Goal: Find specific page/section: Find specific page/section

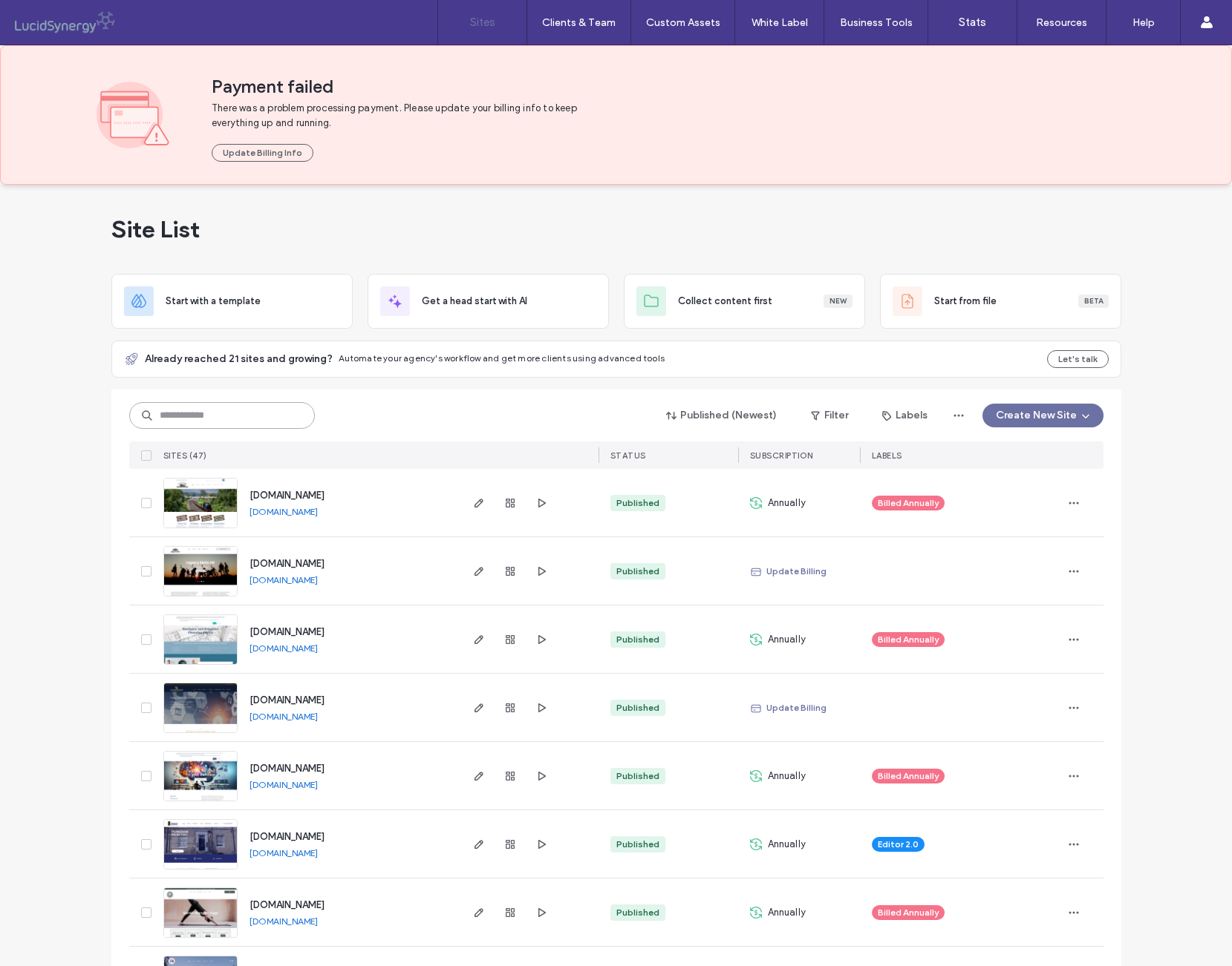
click at [200, 426] on input at bounding box center [221, 415] width 186 height 27
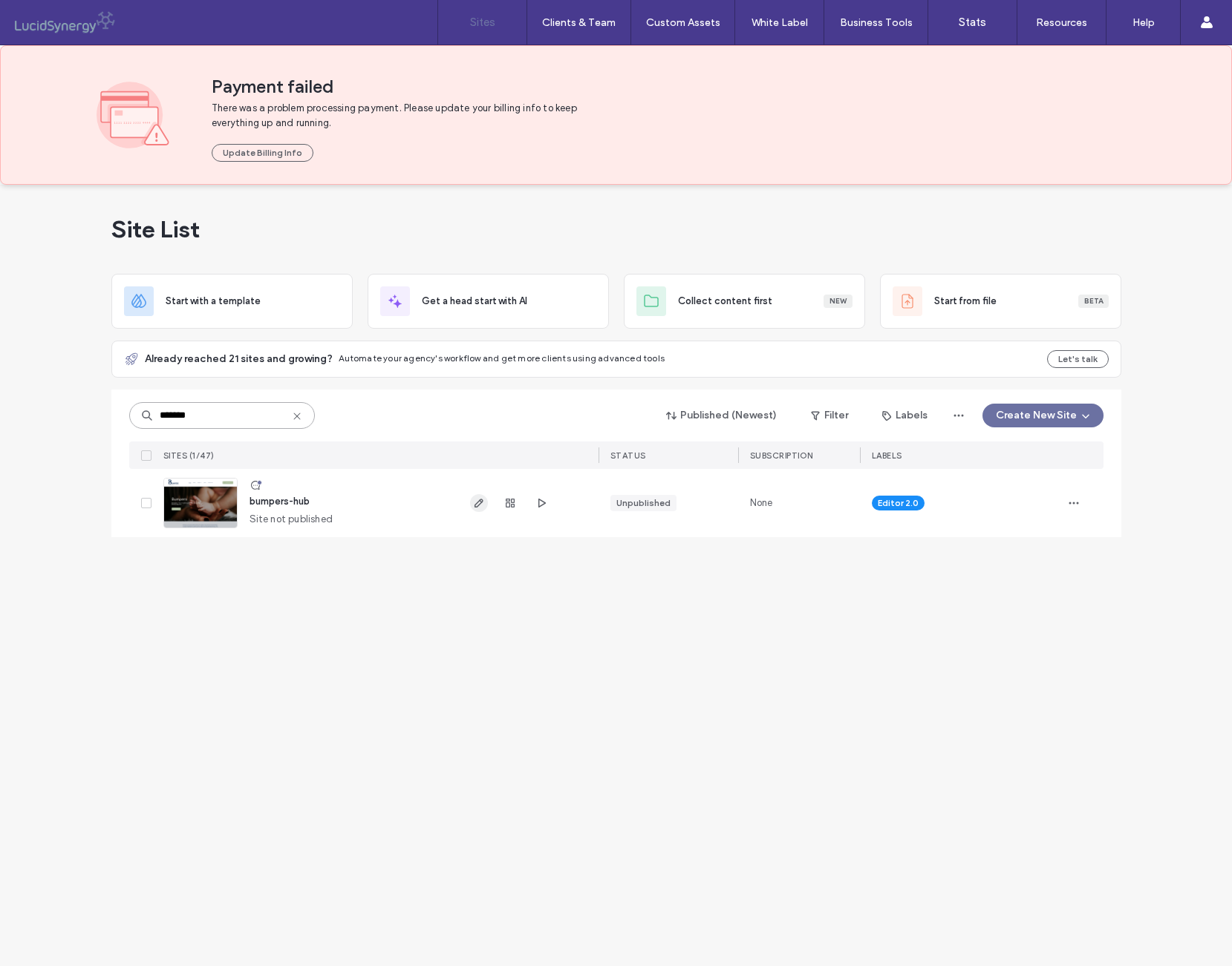
type input "*******"
click at [481, 505] on icon "button" at bounding box center [479, 503] width 12 height 12
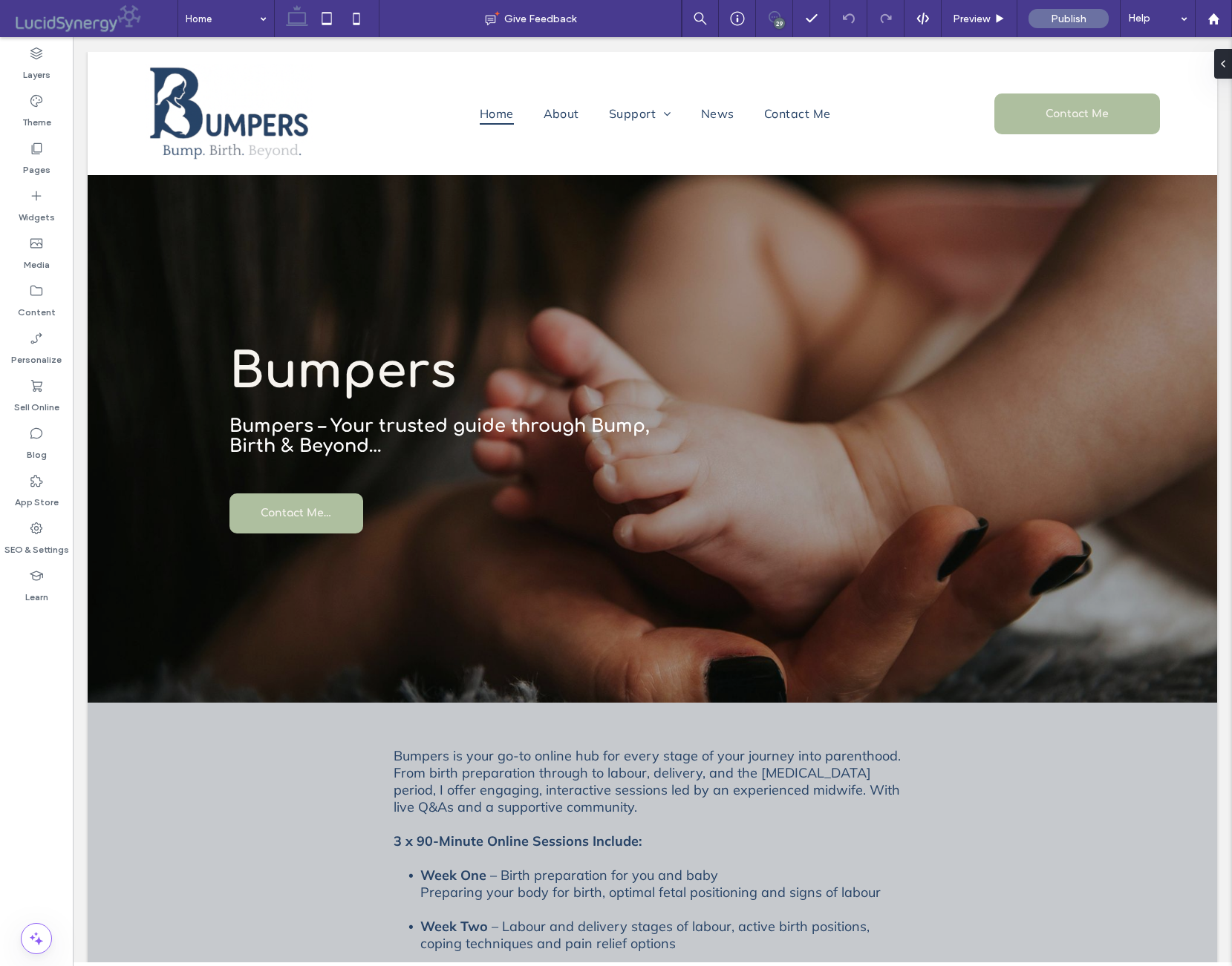
drag, startPoint x: 0, startPoint y: 0, endPoint x: 769, endPoint y: 16, distance: 769.2
click at [769, 13] on icon at bounding box center [774, 17] width 12 height 12
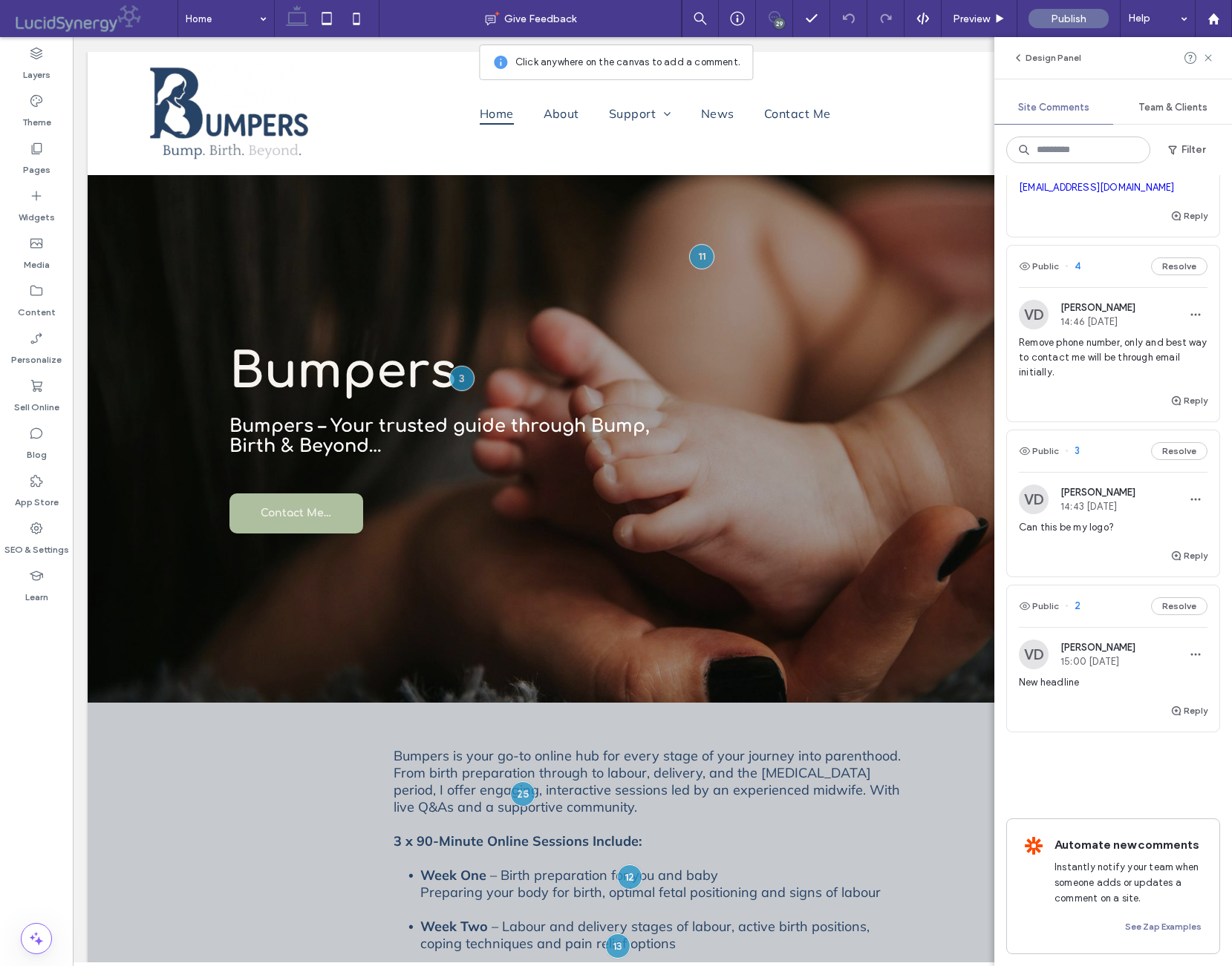
scroll to position [6083, 0]
click at [1160, 492] on div "VD [PERSON_NAME] 14:43 [DATE] Can this be my logo?" at bounding box center [1113, 515] width 189 height 62
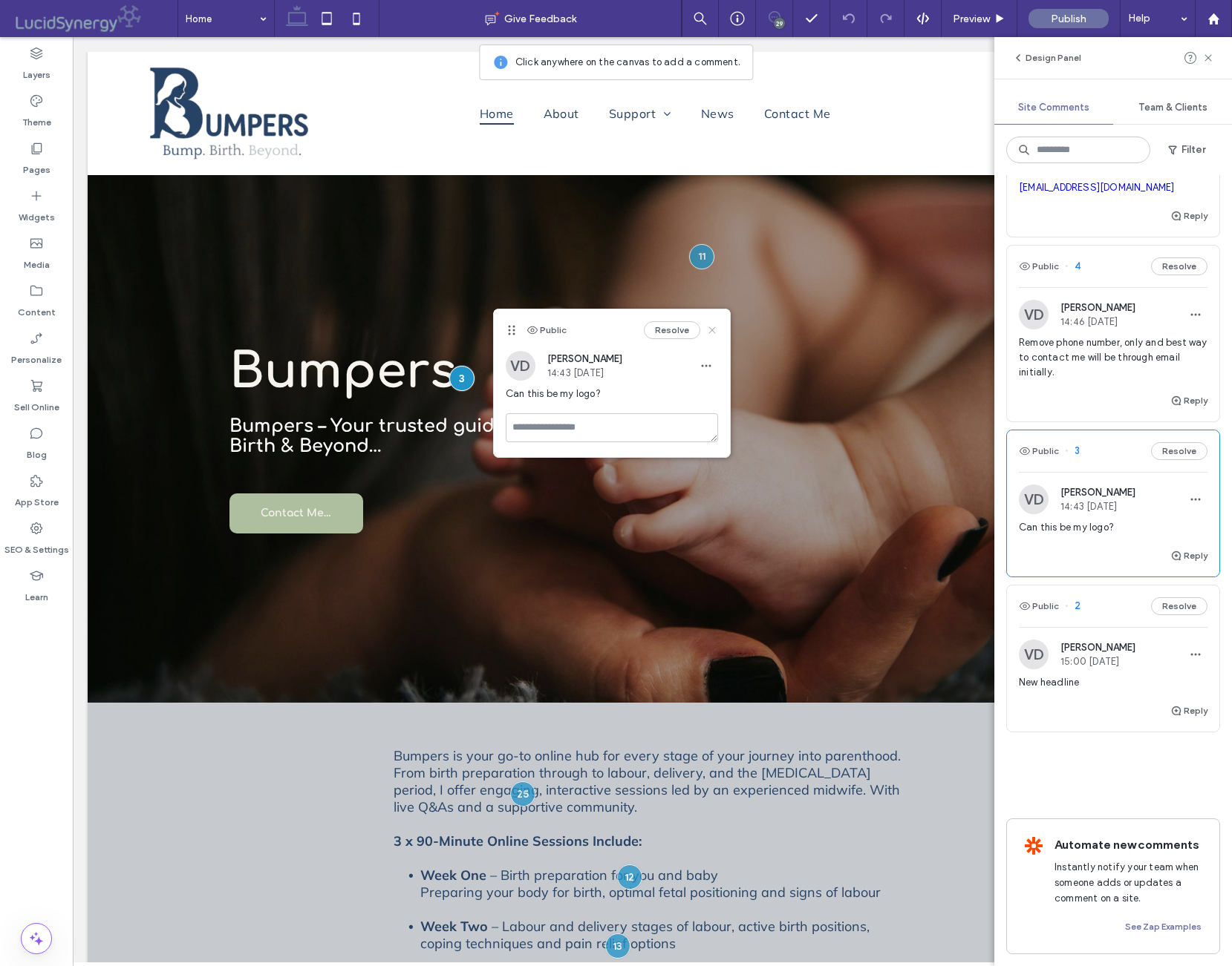
click at [712, 332] on icon at bounding box center [712, 330] width 12 height 12
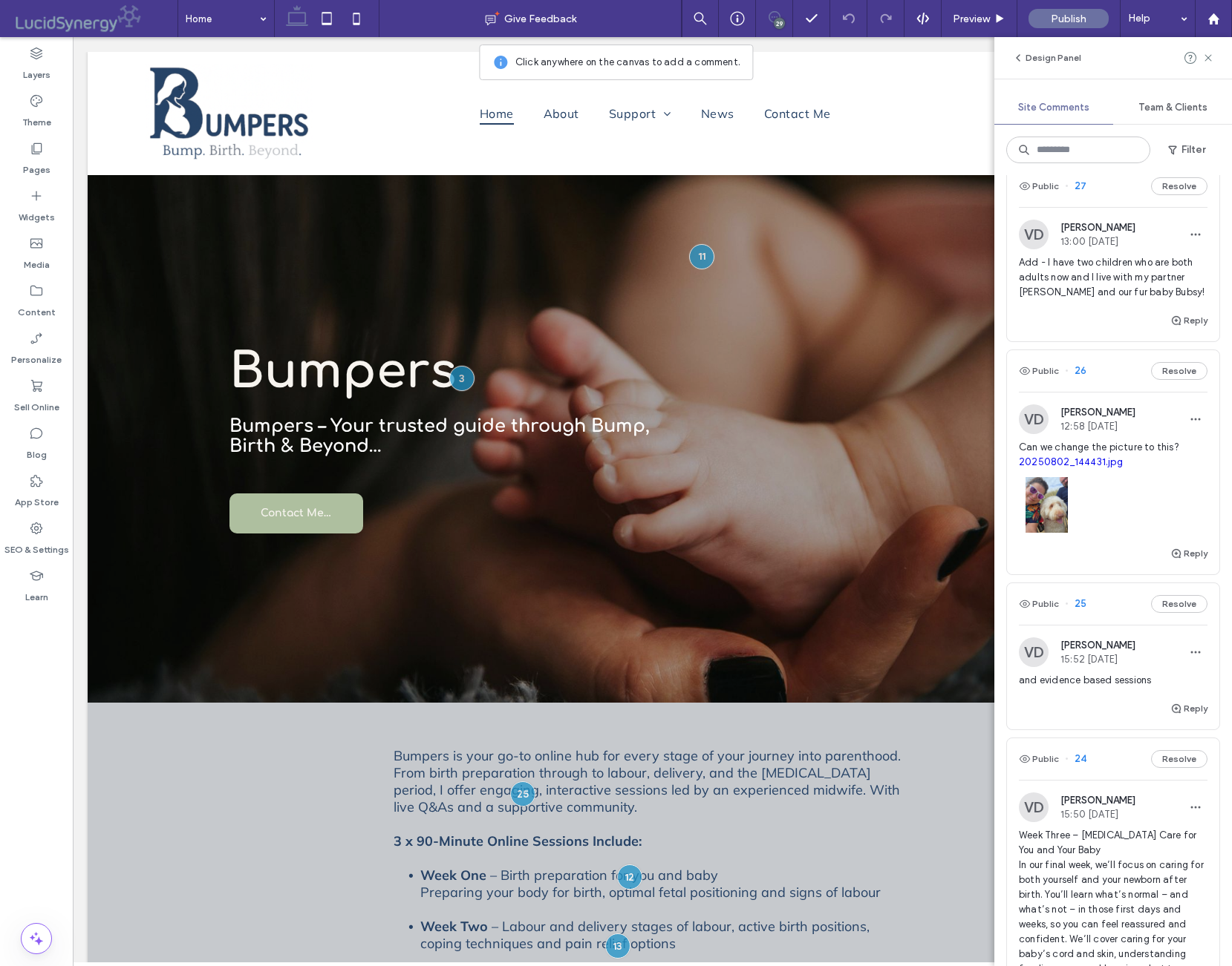
scroll to position [0, 0]
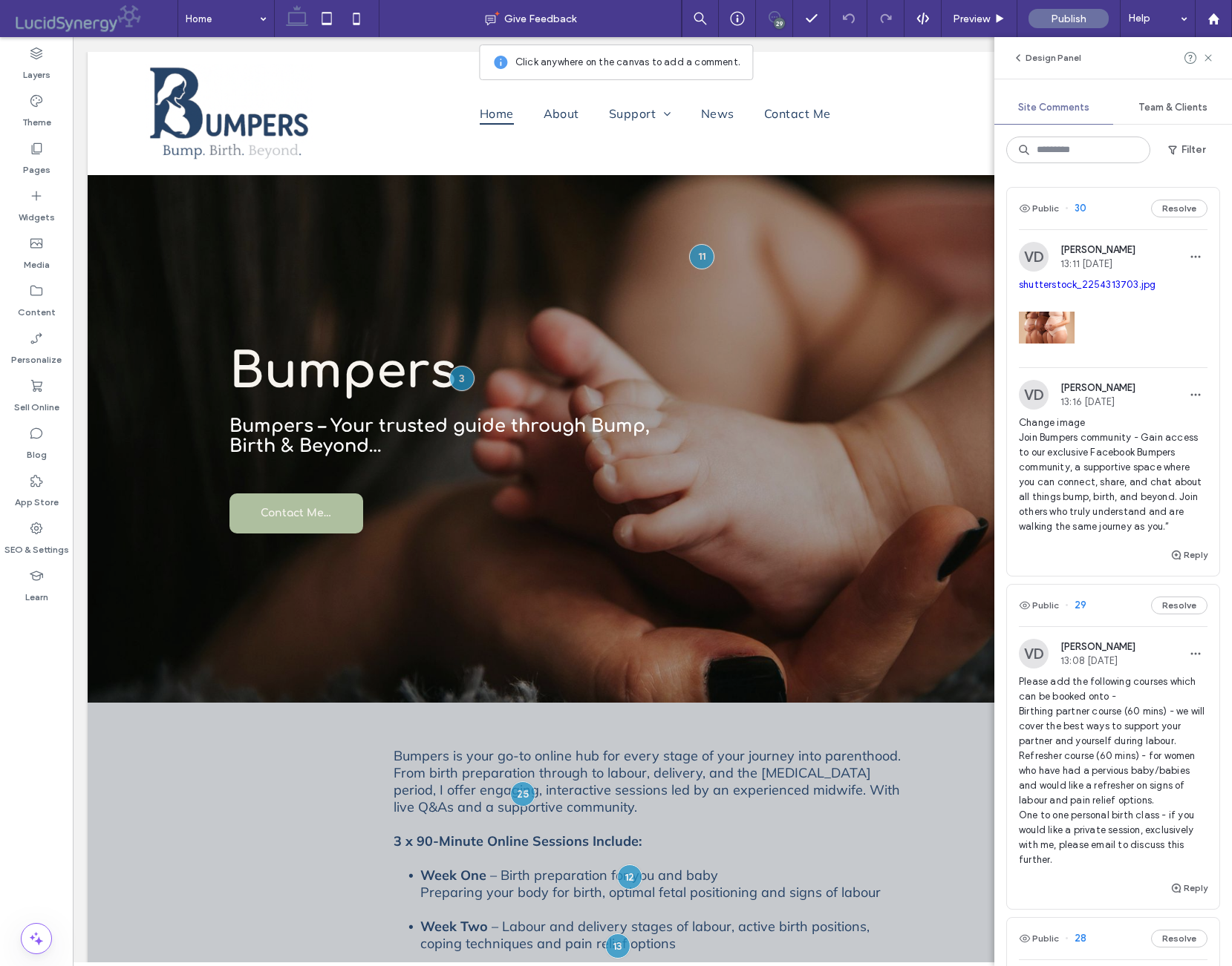
click at [1112, 287] on link "shutterstock_2254313703.jpg" at bounding box center [1087, 285] width 137 height 11
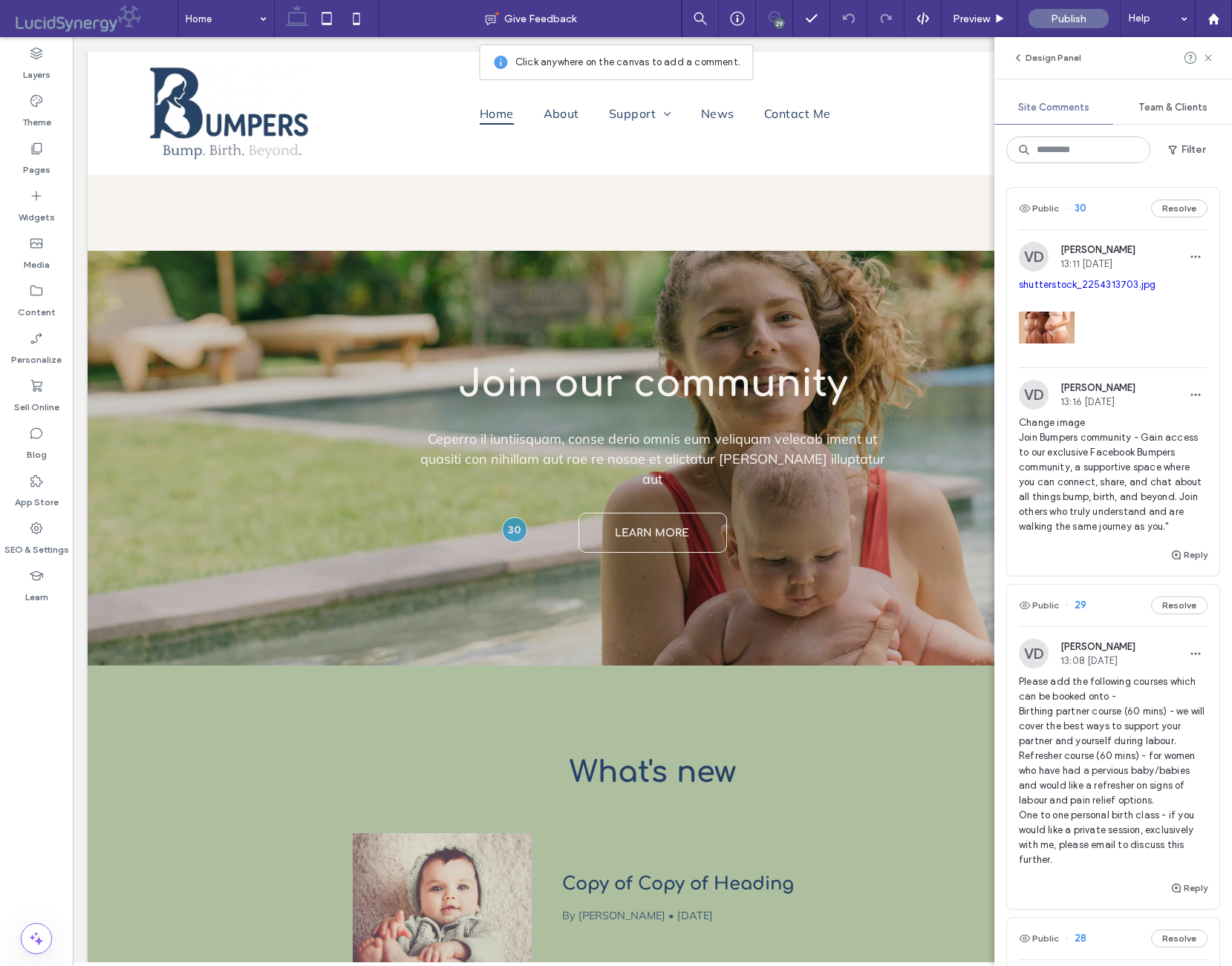
scroll to position [2375, 0]
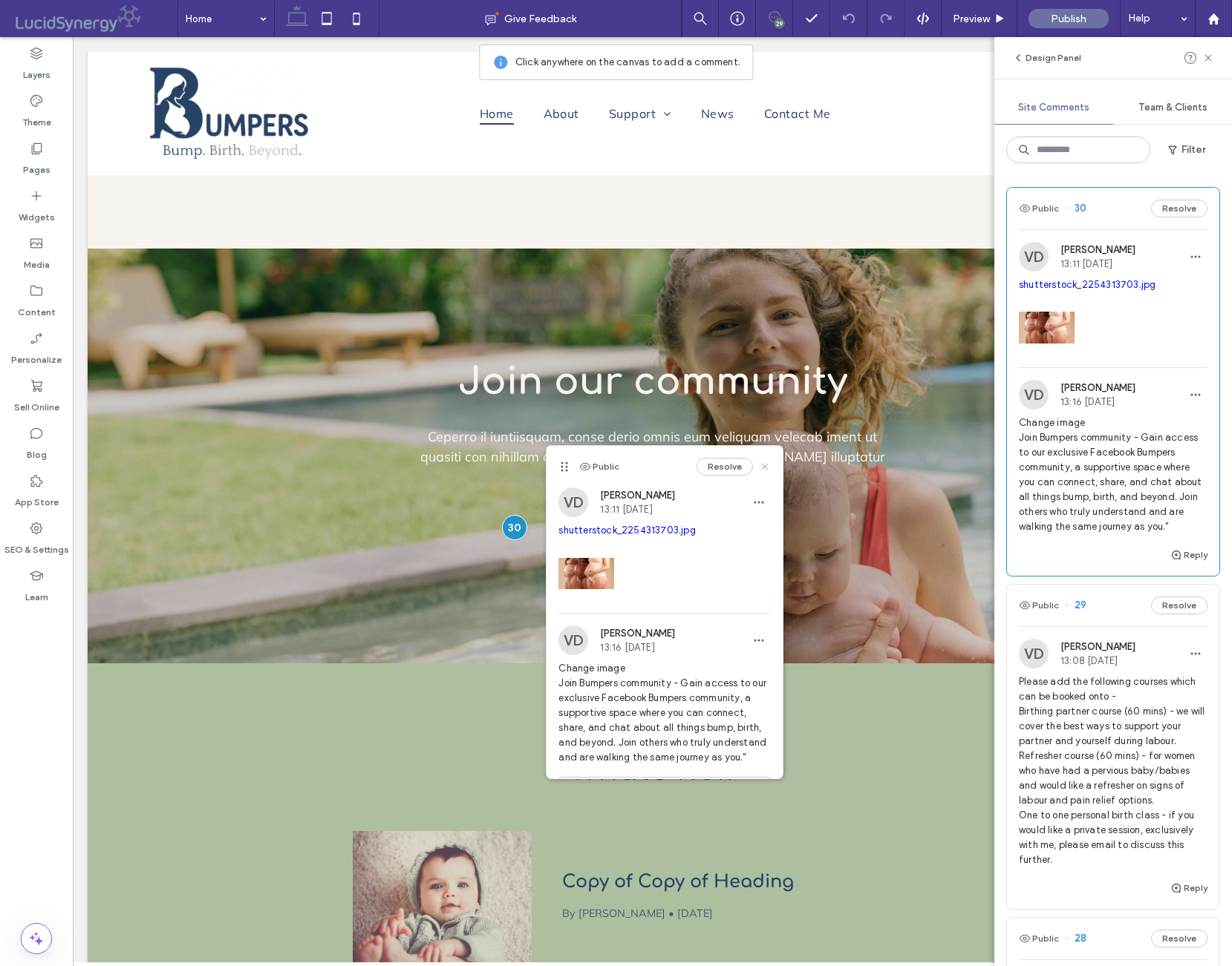
click at [765, 468] on icon at bounding box center [765, 467] width 12 height 12
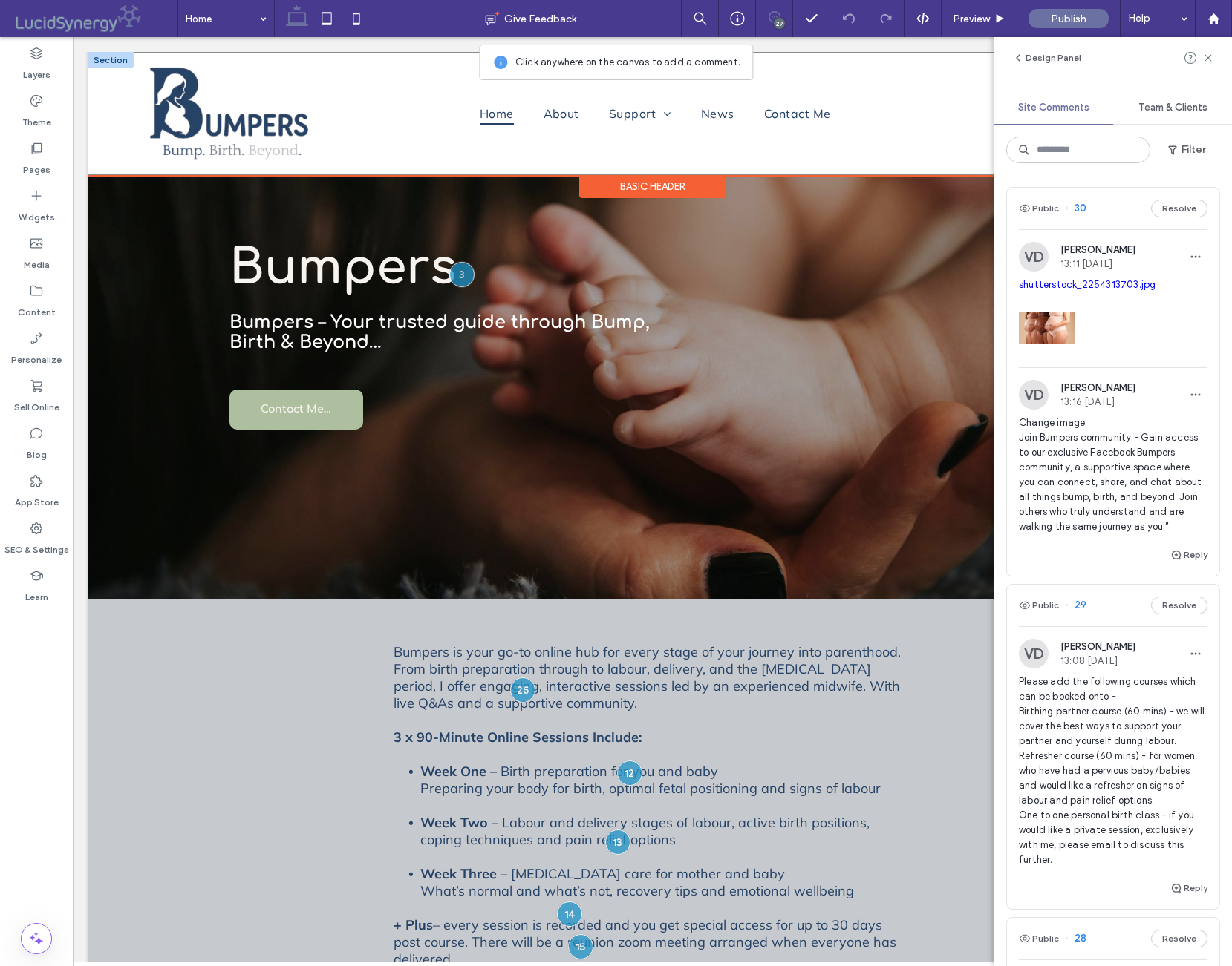
scroll to position [0, 0]
